Goal: Check status: Check status

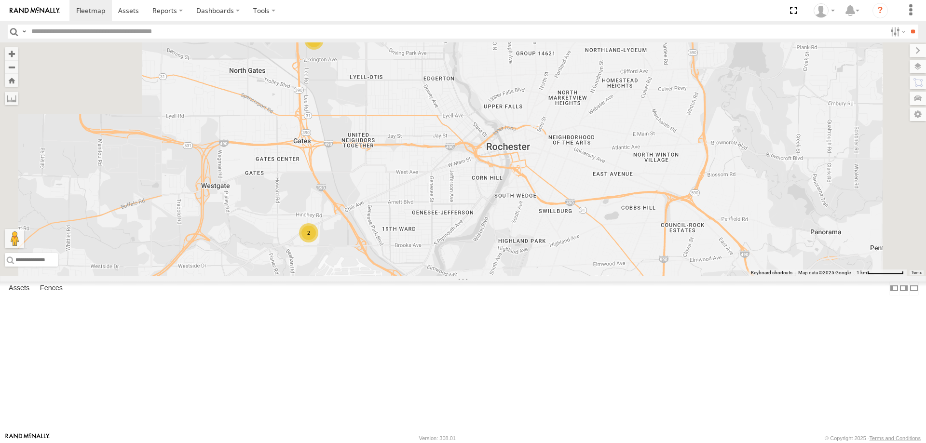
drag, startPoint x: 360, startPoint y: 166, endPoint x: 454, endPoint y: 287, distance: 153.1
click at [454, 276] on div "4 3 2 600452" at bounding box center [463, 159] width 926 height 234
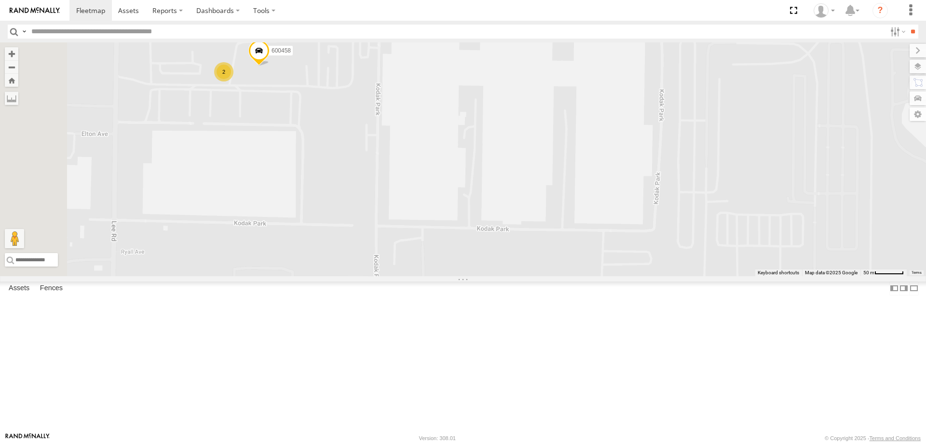
drag, startPoint x: 409, startPoint y: 174, endPoint x: 443, endPoint y: 230, distance: 66.0
click at [442, 229] on div "600452 2 600458" at bounding box center [463, 159] width 926 height 234
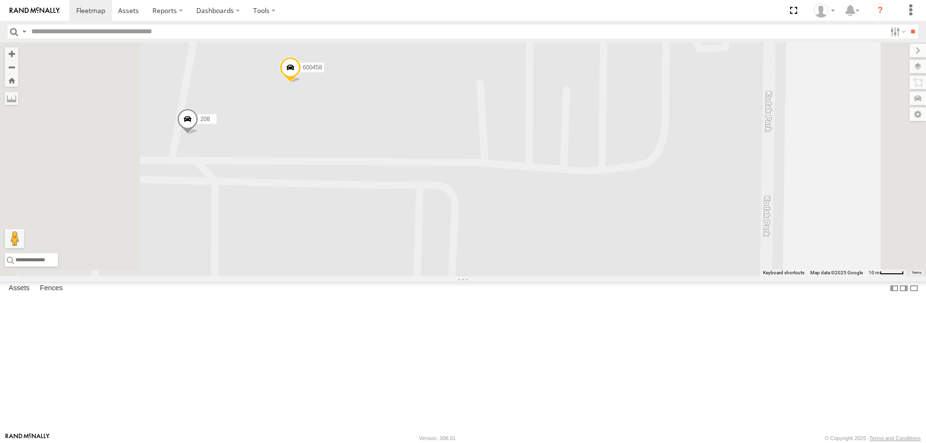
drag, startPoint x: 425, startPoint y: 227, endPoint x: 461, endPoint y: 233, distance: 36.2
click at [460, 233] on div "600452 600458 208" at bounding box center [463, 159] width 926 height 234
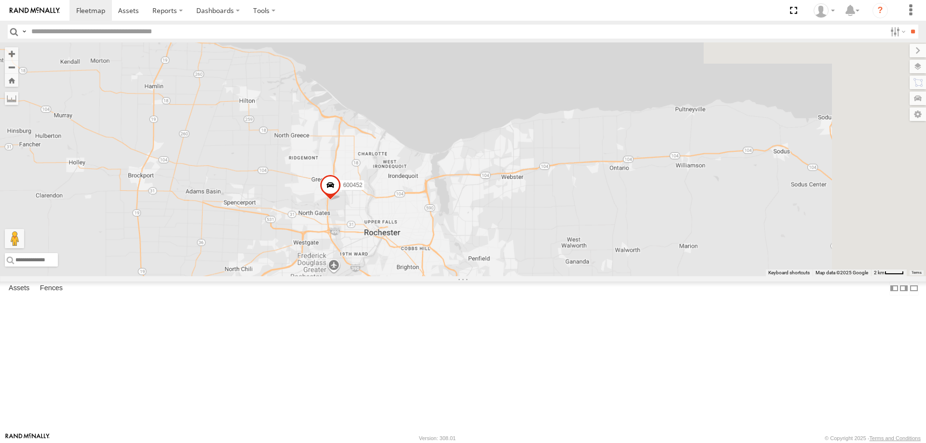
drag, startPoint x: 779, startPoint y: 345, endPoint x: 280, endPoint y: 220, distance: 514.8
click at [292, 228] on div "600452" at bounding box center [463, 159] width 926 height 234
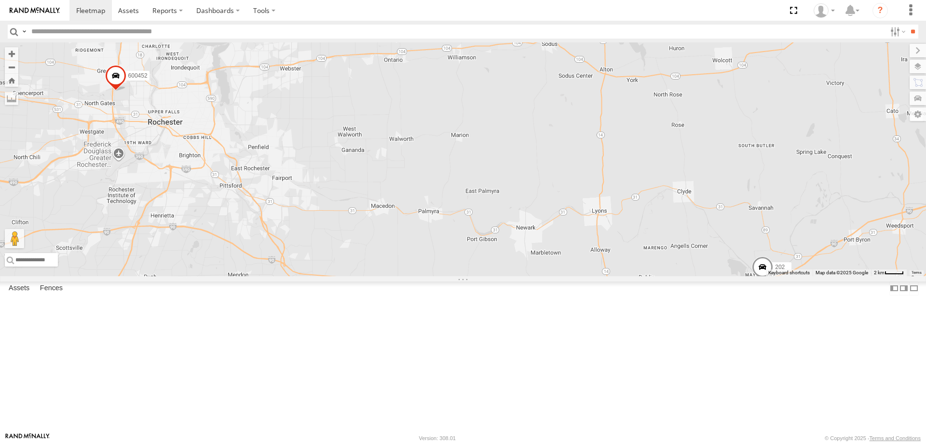
drag, startPoint x: 384, startPoint y: 235, endPoint x: 499, endPoint y: 253, distance: 116.7
click at [499, 253] on div "600452 202" at bounding box center [463, 159] width 926 height 234
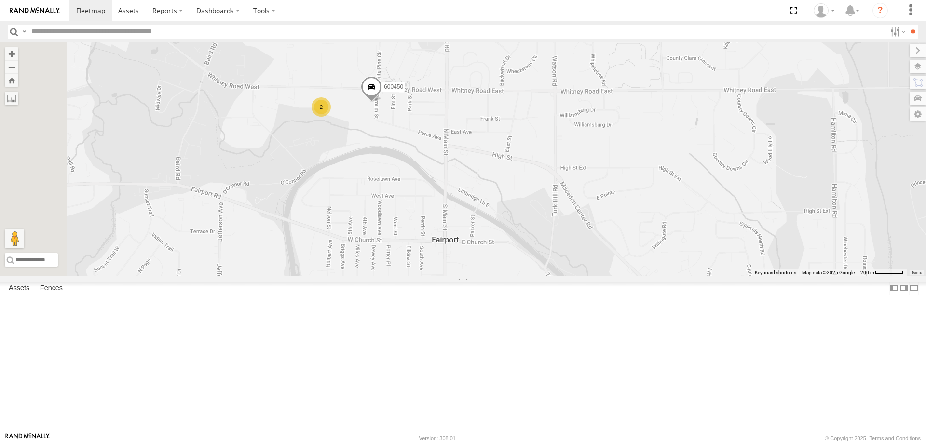
drag, startPoint x: 468, startPoint y: 143, endPoint x: 487, endPoint y: 208, distance: 68.3
click at [485, 206] on div "202 600450 2" at bounding box center [463, 159] width 926 height 234
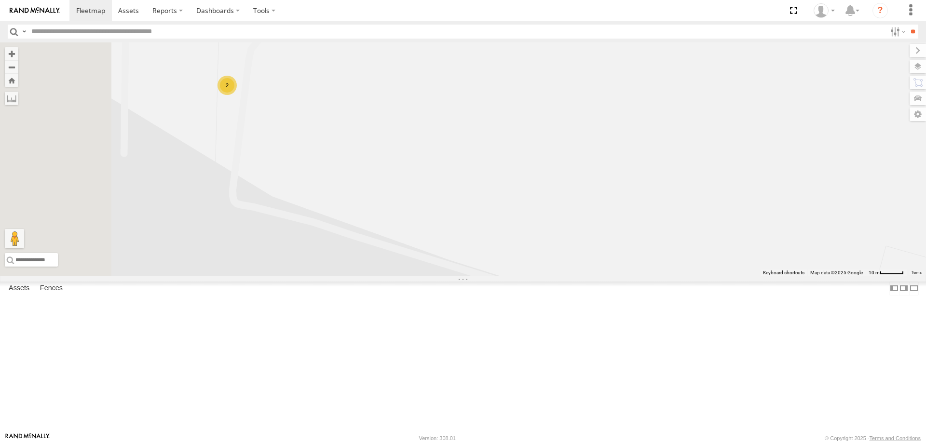
drag, startPoint x: 413, startPoint y: 200, endPoint x: 443, endPoint y: 213, distance: 33.7
click at [442, 213] on div "202 600450 2" at bounding box center [463, 159] width 926 height 234
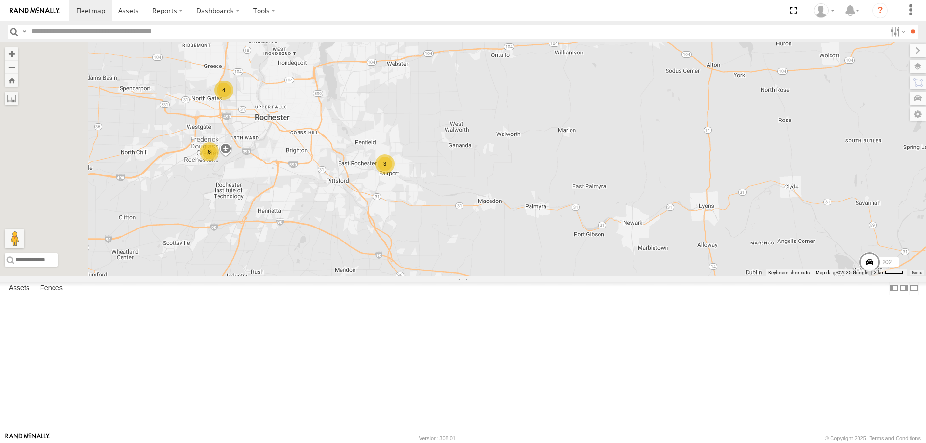
drag, startPoint x: 370, startPoint y: 368, endPoint x: 493, endPoint y: 228, distance: 185.7
click at [491, 229] on div "202 6 3 4" at bounding box center [463, 159] width 926 height 234
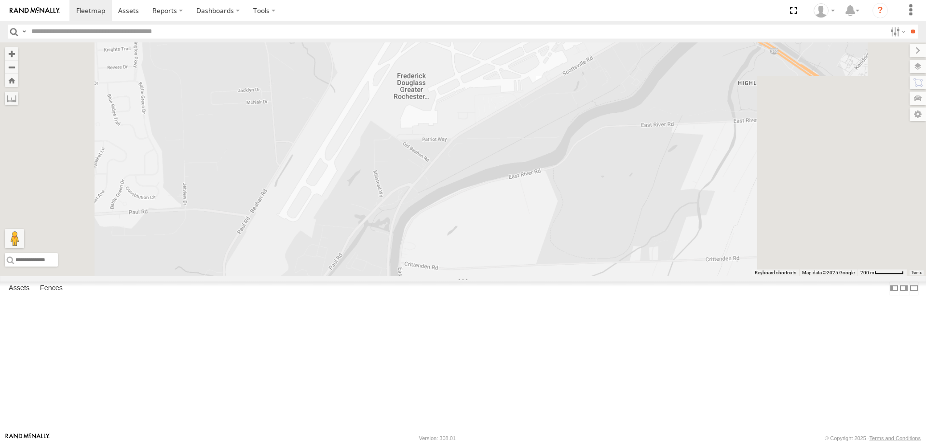
drag, startPoint x: 429, startPoint y: 84, endPoint x: 438, endPoint y: 248, distance: 163.3
click at [438, 241] on div "202 183" at bounding box center [463, 159] width 926 height 234
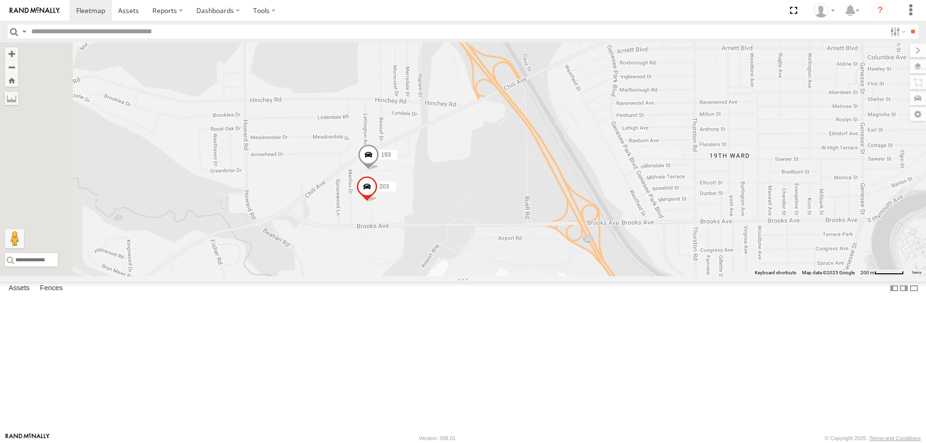
drag, startPoint x: 489, startPoint y: 234, endPoint x: 500, endPoint y: 306, distance: 72.7
click at [500, 276] on div "202 183 600451 3 193 203" at bounding box center [463, 159] width 926 height 234
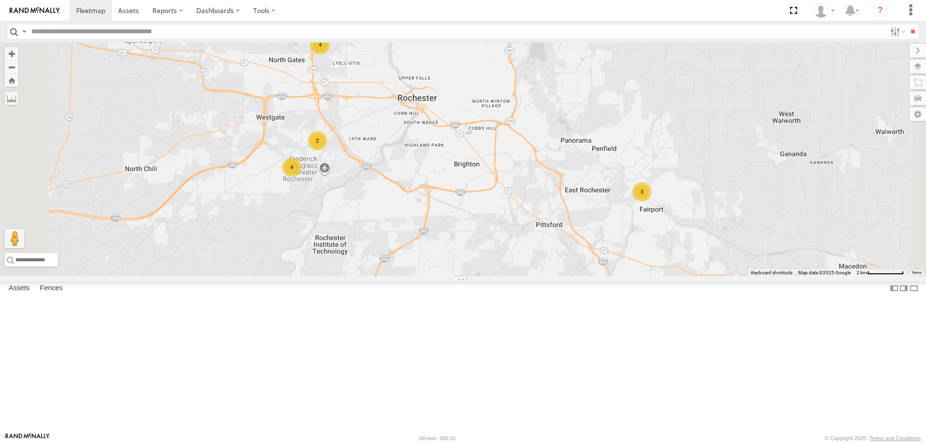
drag, startPoint x: 432, startPoint y: 360, endPoint x: 438, endPoint y: 241, distance: 119.3
click at [438, 241] on div "202 183 4 3 4 2" at bounding box center [463, 159] width 926 height 234
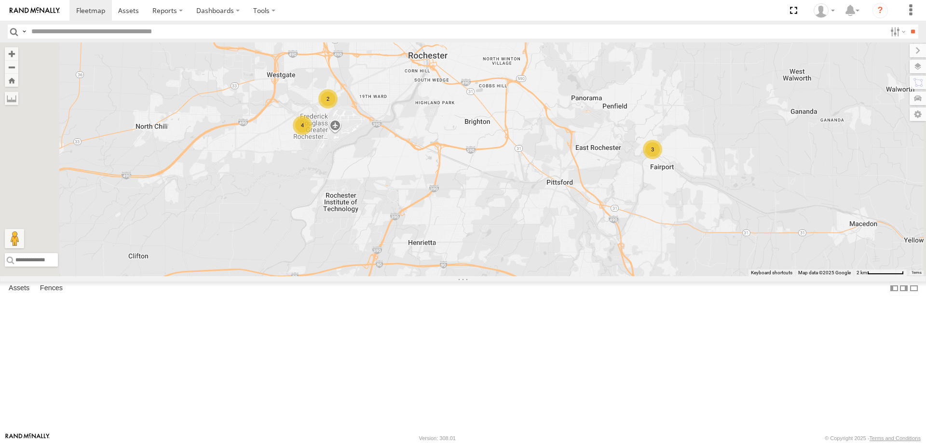
drag, startPoint x: 441, startPoint y: 321, endPoint x: 450, endPoint y: 293, distance: 28.8
click at [450, 276] on div "202 183 4 3 4 2" at bounding box center [463, 159] width 926 height 234
